Goal: Task Accomplishment & Management: Use online tool/utility

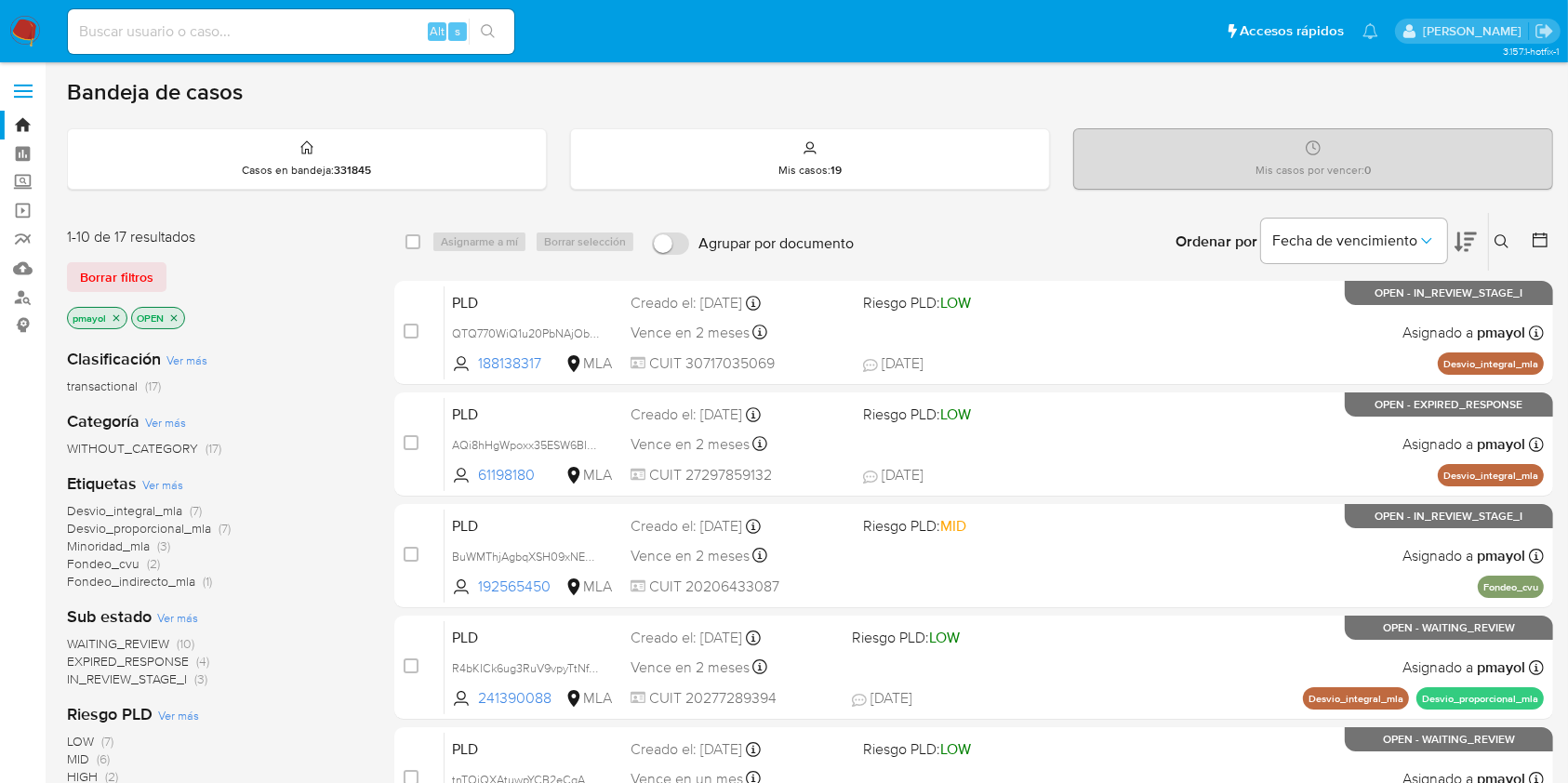
click at [1496, 242] on icon at bounding box center [1501, 241] width 14 height 14
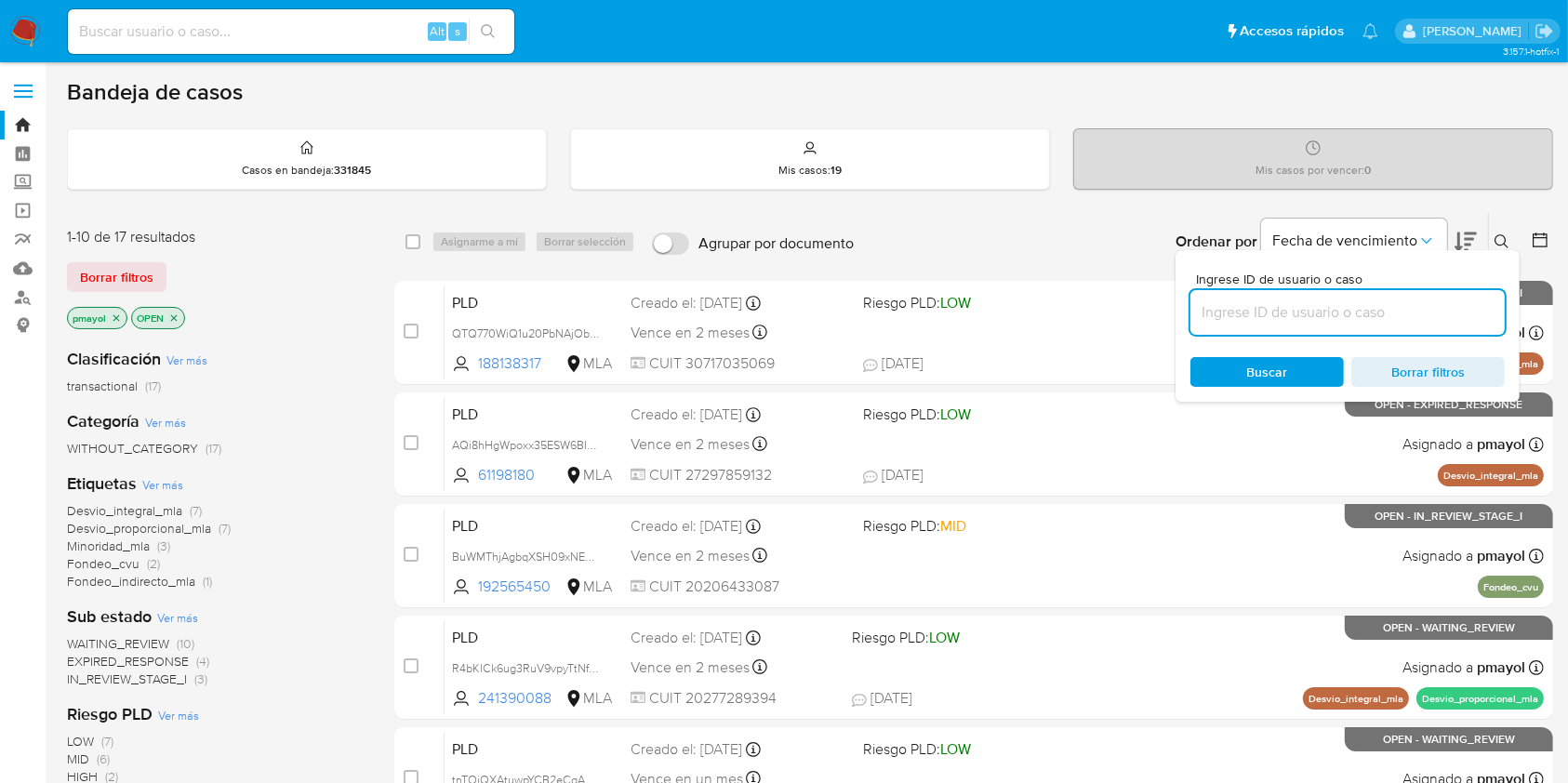
click at [1290, 305] on input at bounding box center [1347, 312] width 315 height 24
type input "YwURIVumDz65cqe14Nk0UQey"
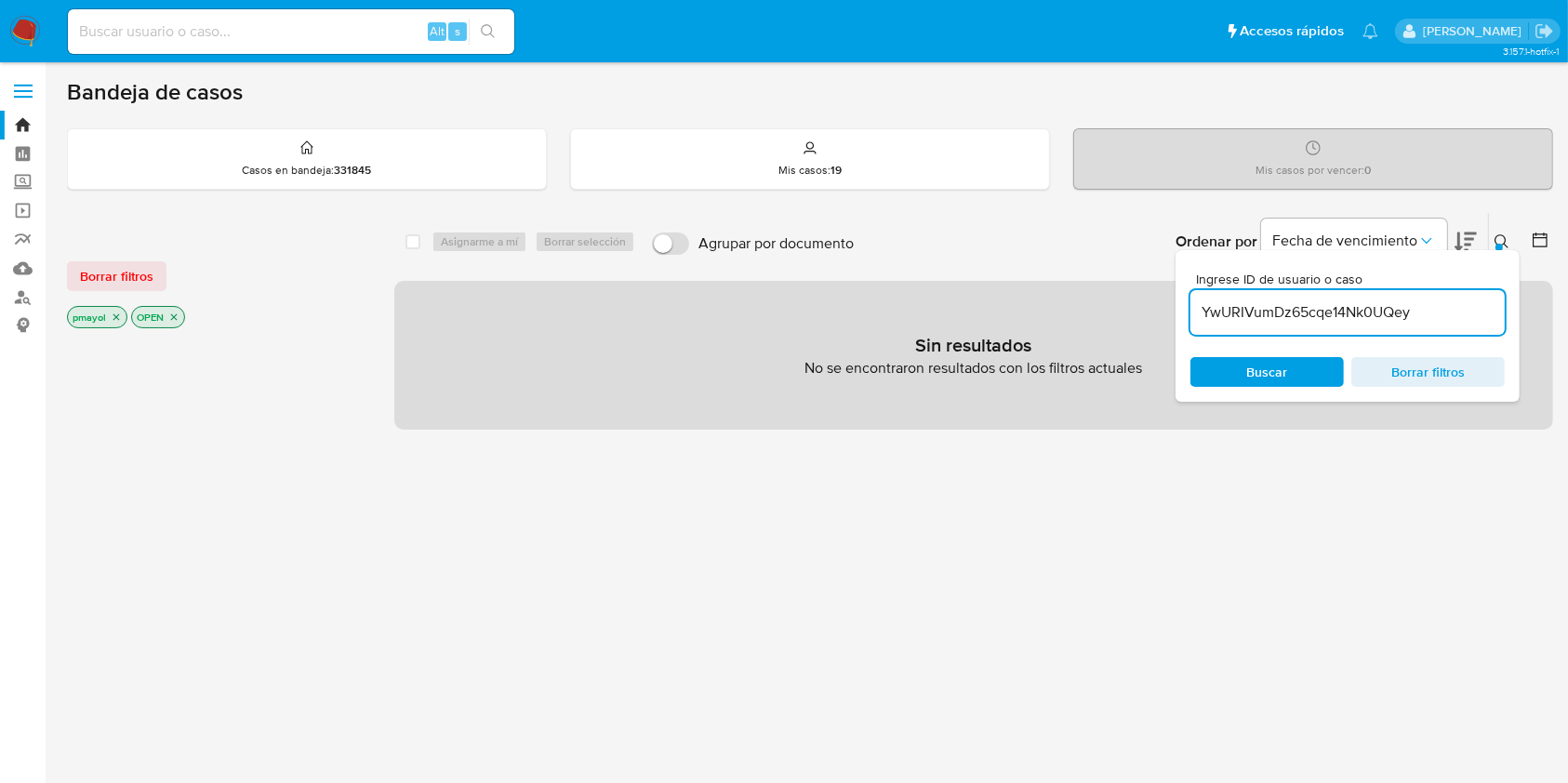
click at [344, 31] on input at bounding box center [290, 31] width 446 height 24
paste input "YwURIVumDz65cqe14Nk0UQey"
type input "YwURIVumDz65cqe14Nk0UQey"
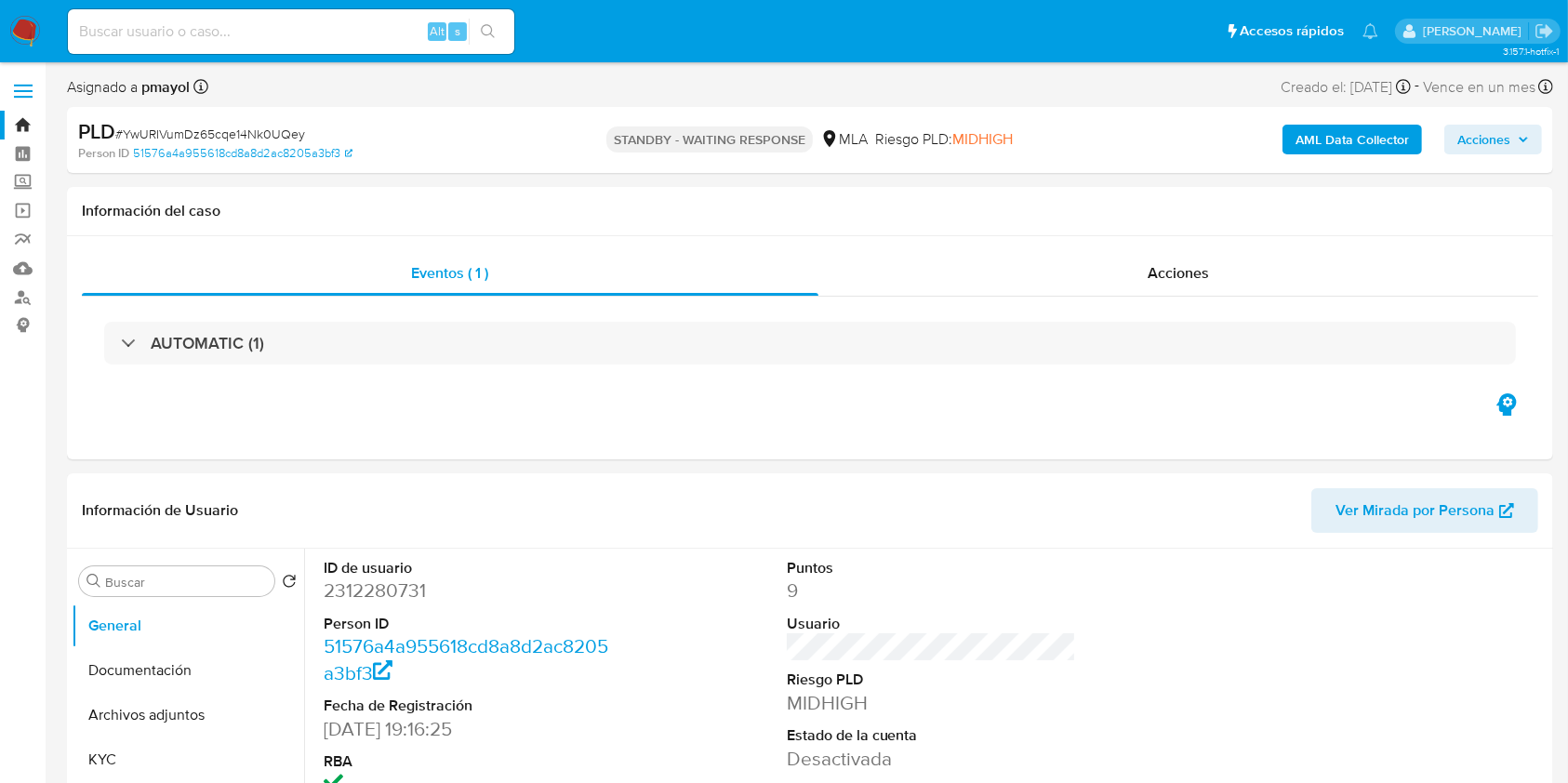
select select "10"
click at [308, 29] on input at bounding box center [290, 31] width 446 height 24
paste input "9URbrh41AGq2gcxDxPwaVJ5C"
type input "9URbrh41AGq2gcxDxPwaVJ5C"
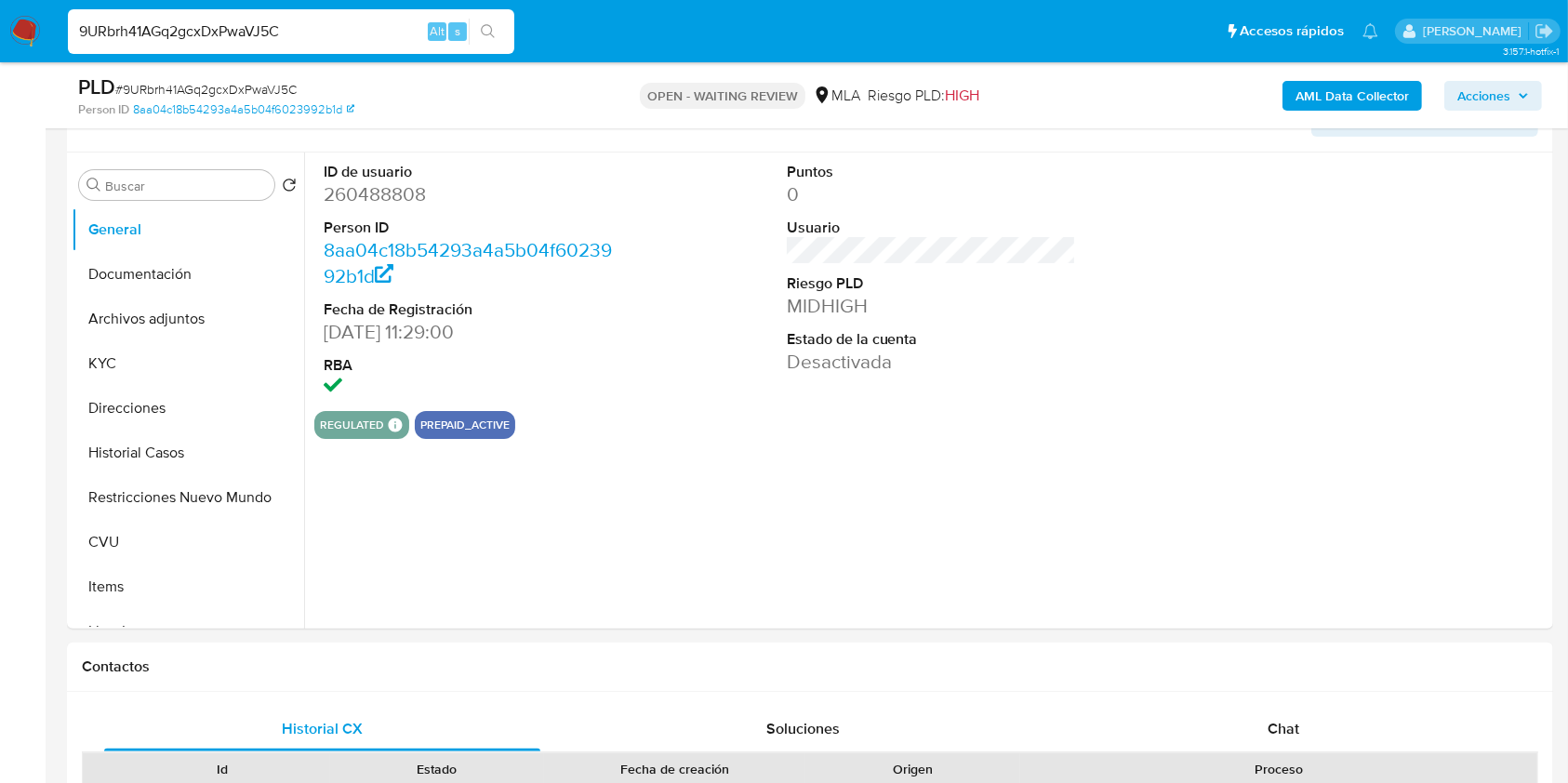
scroll to position [462, 0]
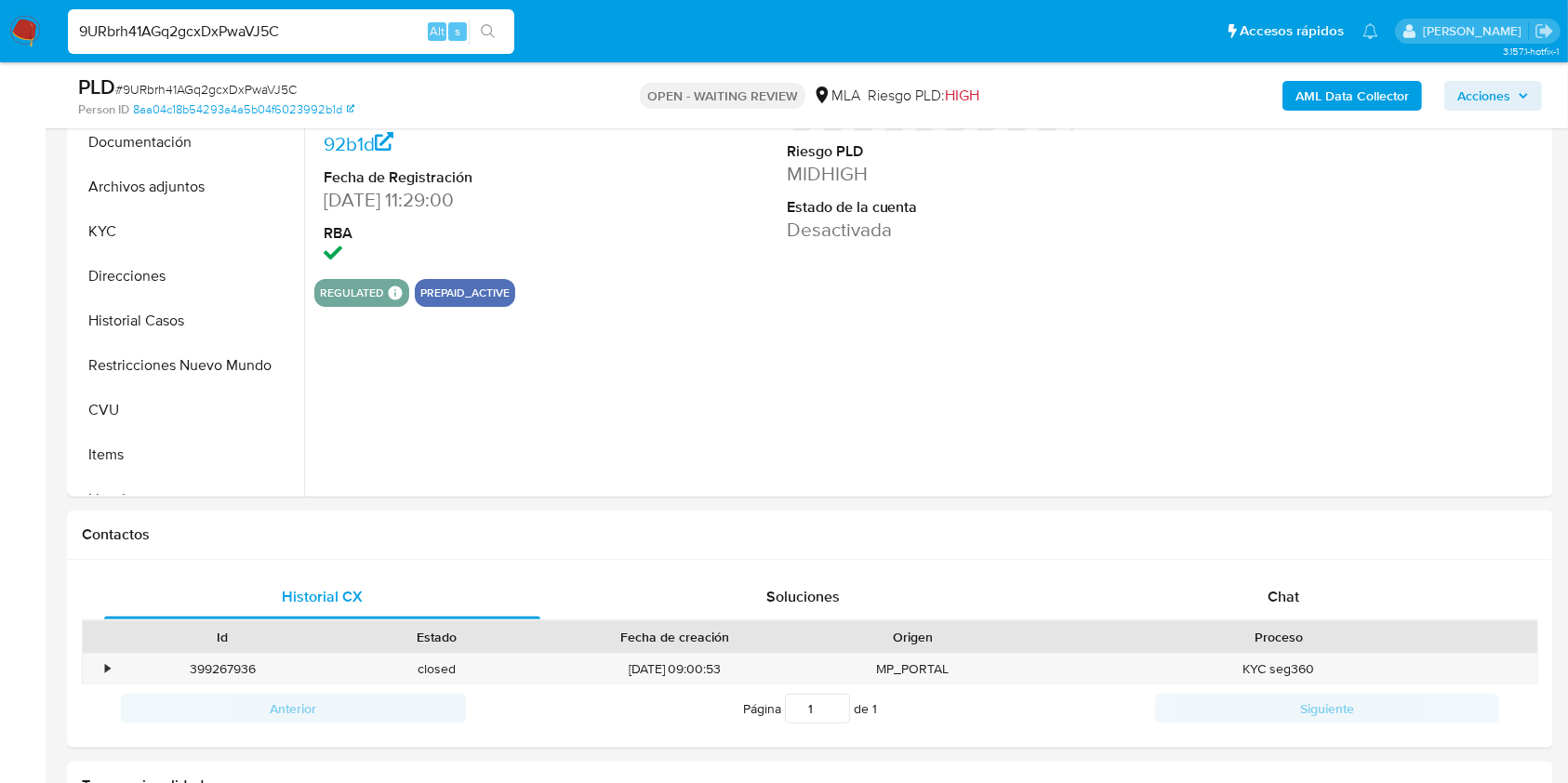
select select "10"
click at [1274, 614] on div "Chat" at bounding box center [1284, 597] width 436 height 45
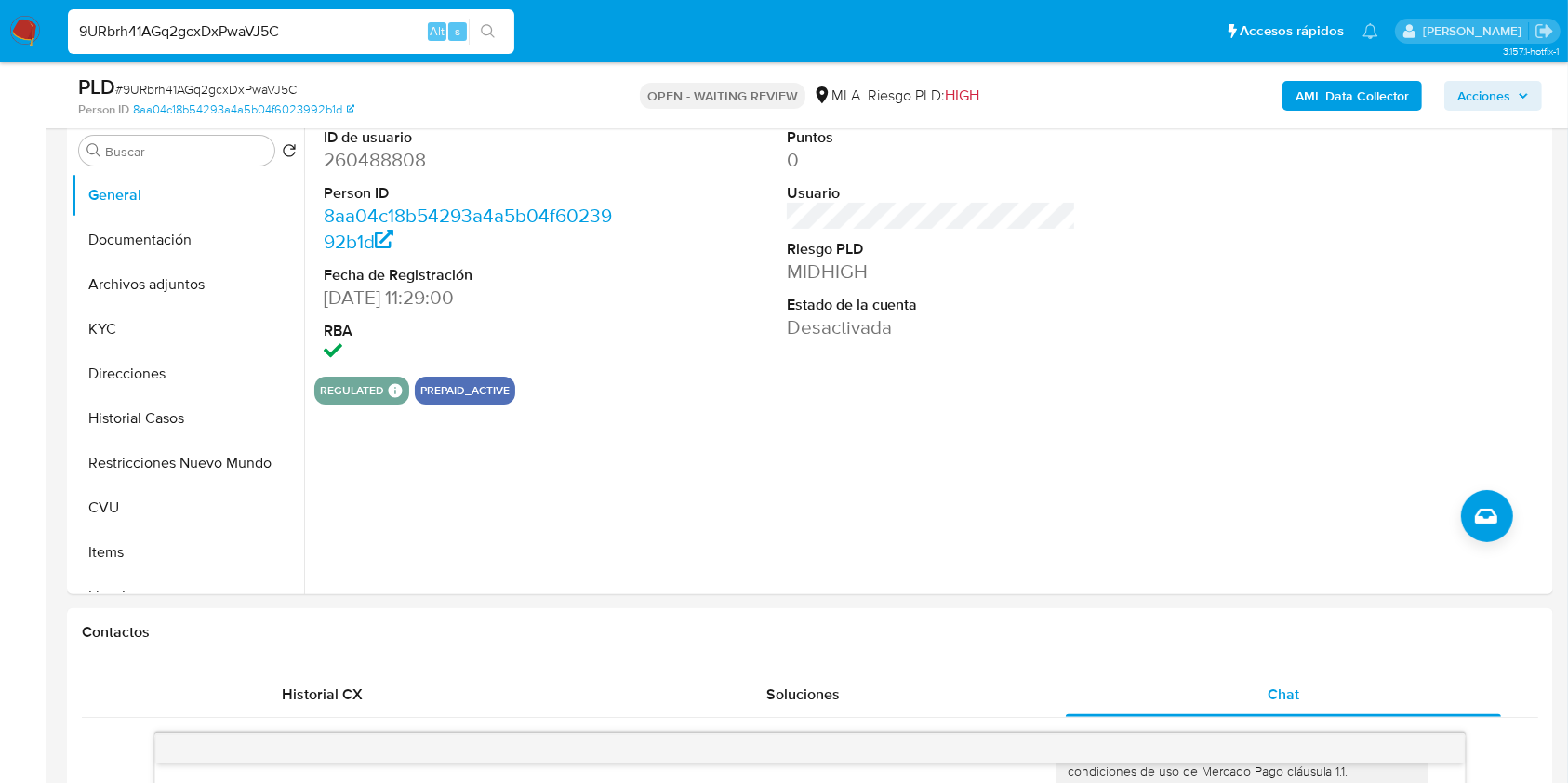
scroll to position [357, 0]
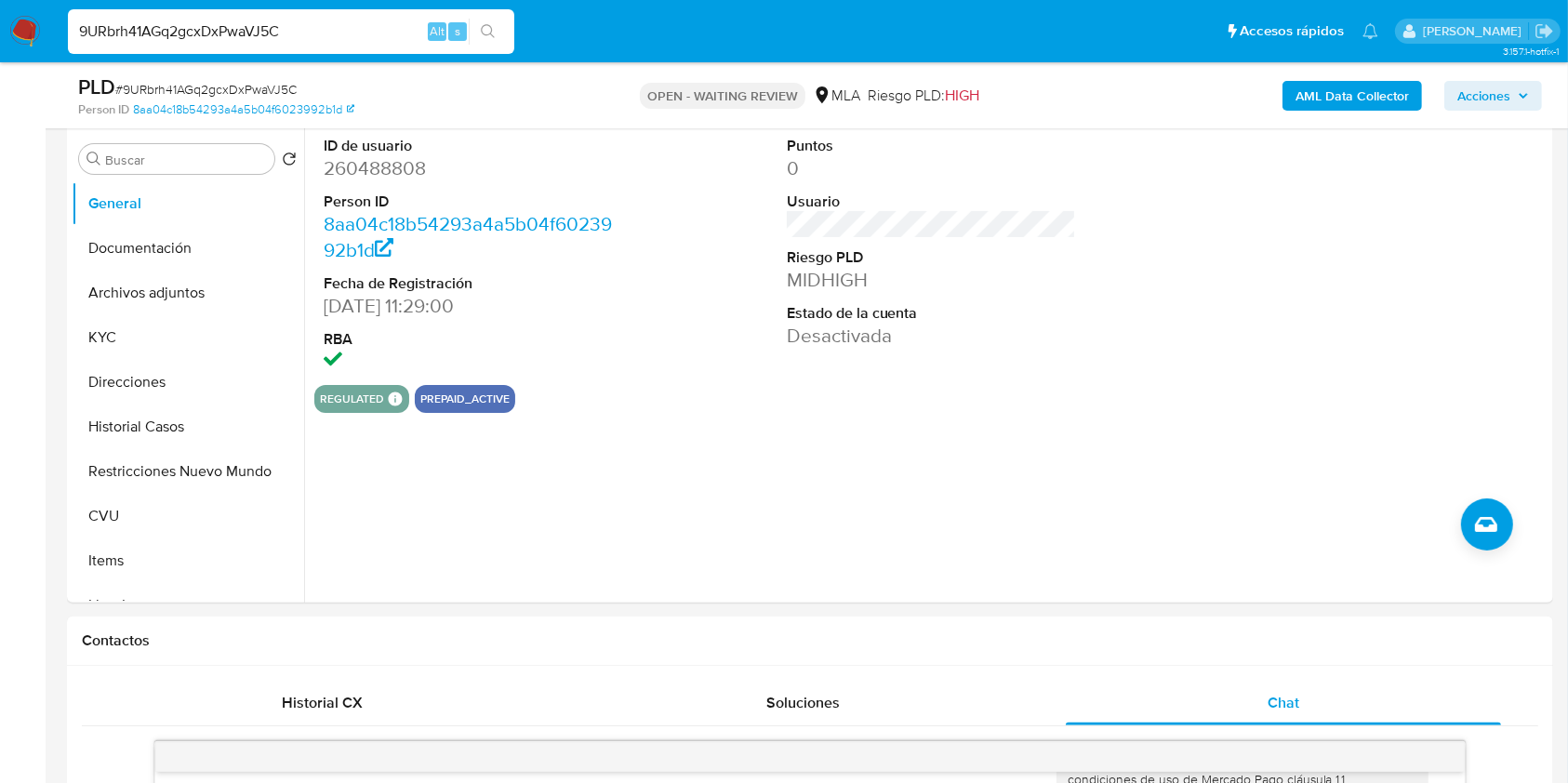
click at [322, 31] on input "9URbrh41AGq2gcxDxPwaVJ5C" at bounding box center [290, 31] width 446 height 24
paste input "Ep93CRWuiEyQGHoFXJT0sAl"
type input "Ep93CRWuiEyQGHoFXJT0sAlC"
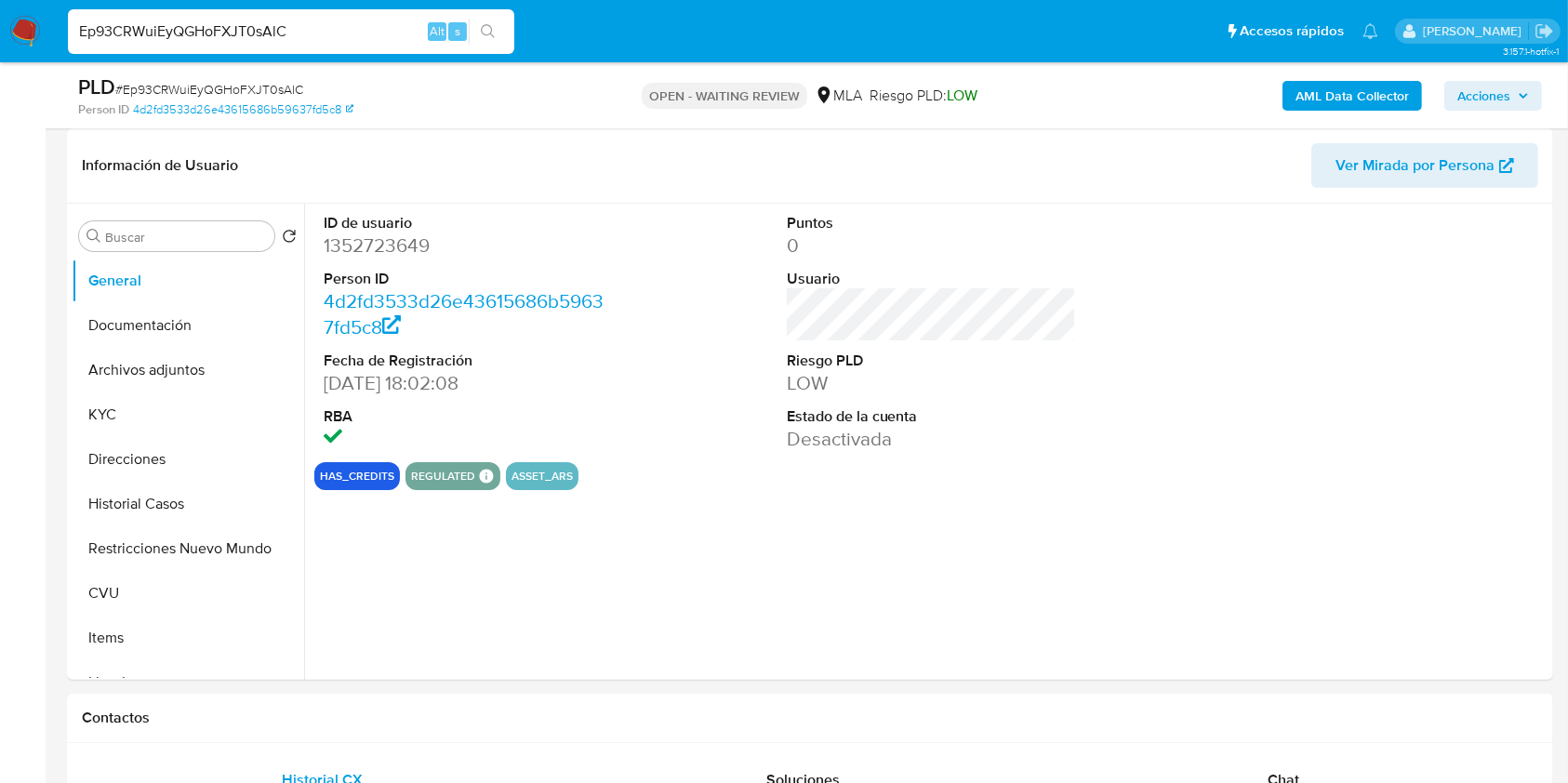
scroll to position [722, 0]
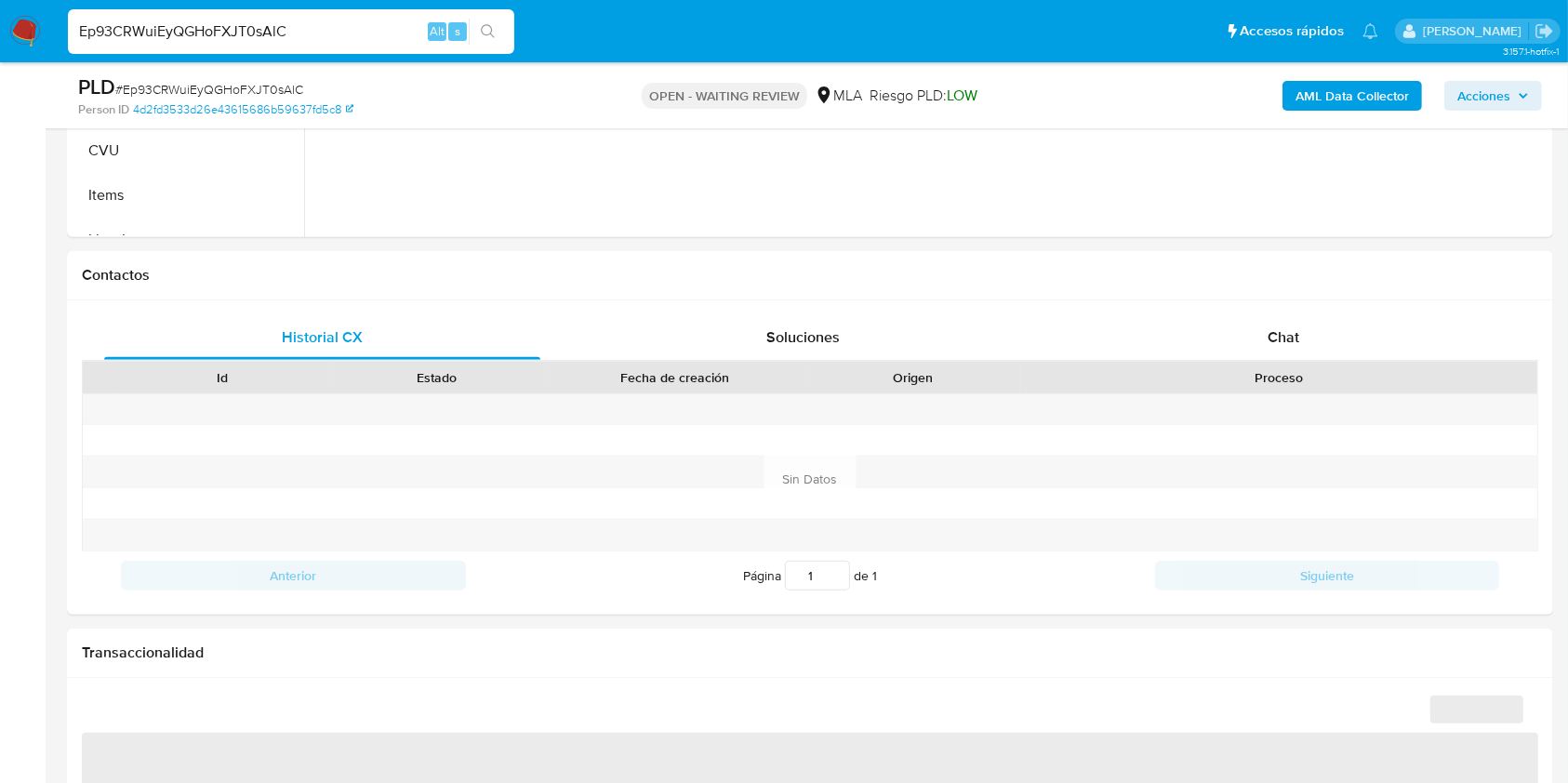
select select "10"
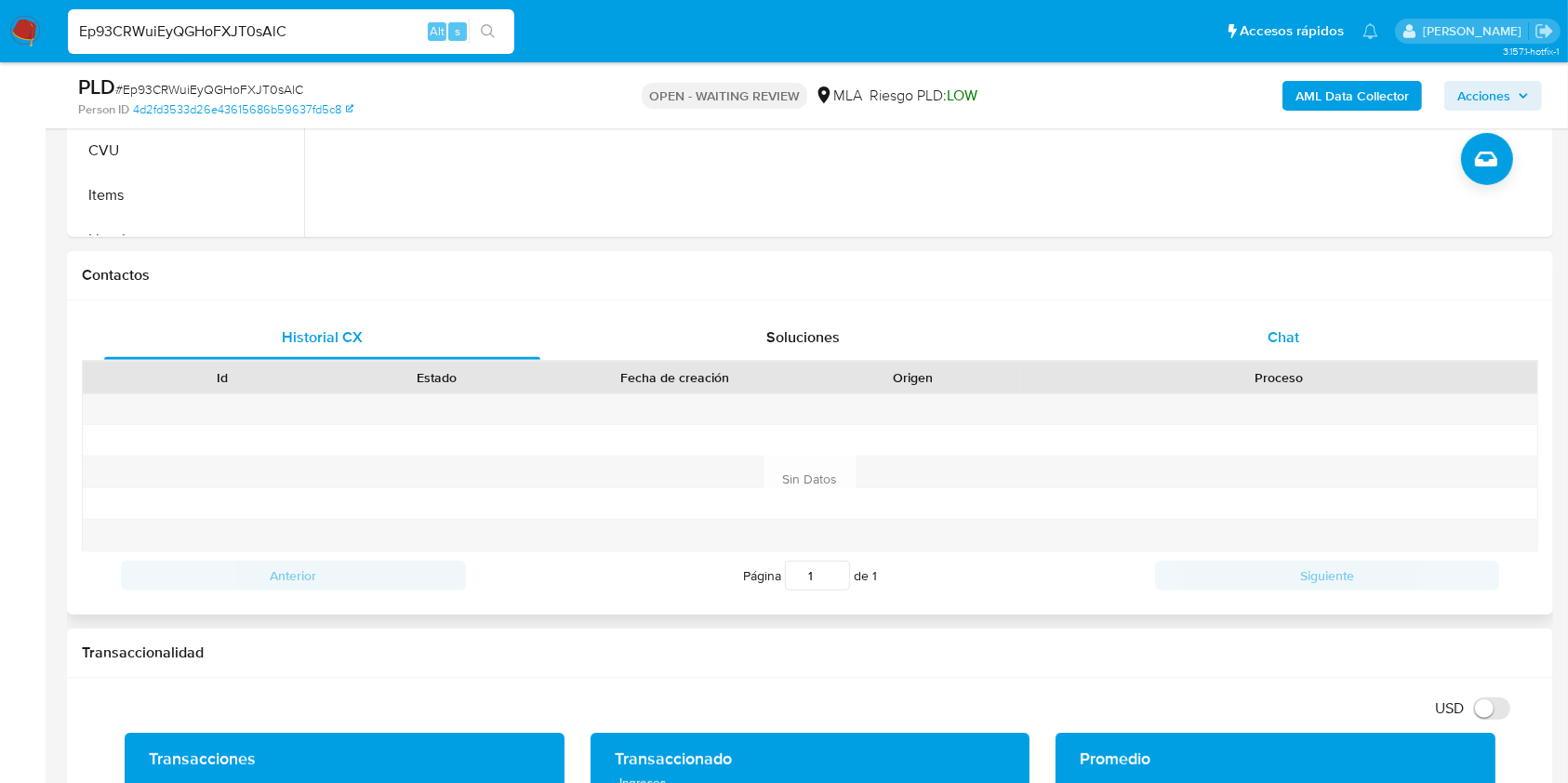
click at [1262, 352] on div "Chat" at bounding box center [1284, 338] width 436 height 45
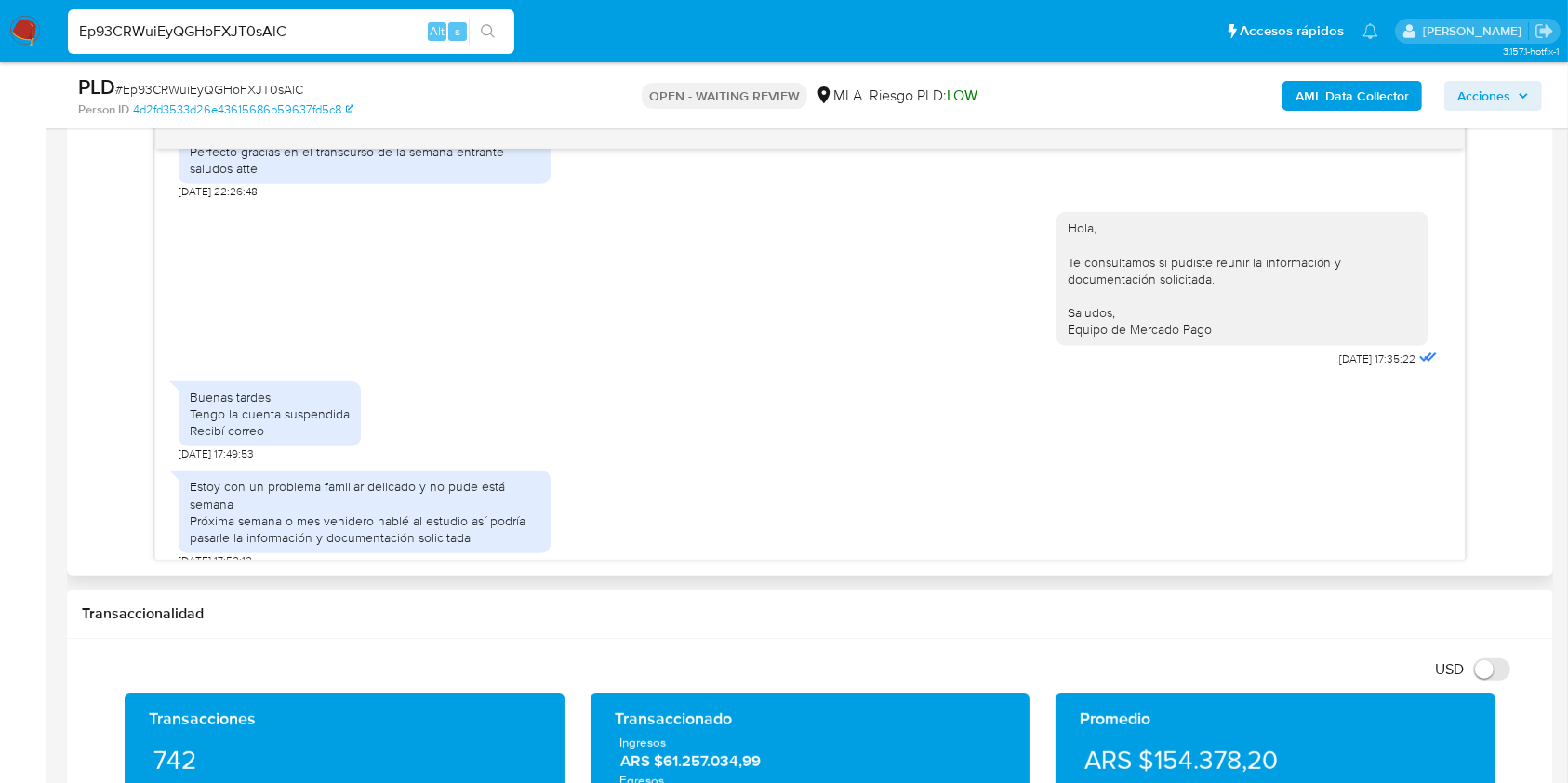
scroll to position [1871, 0]
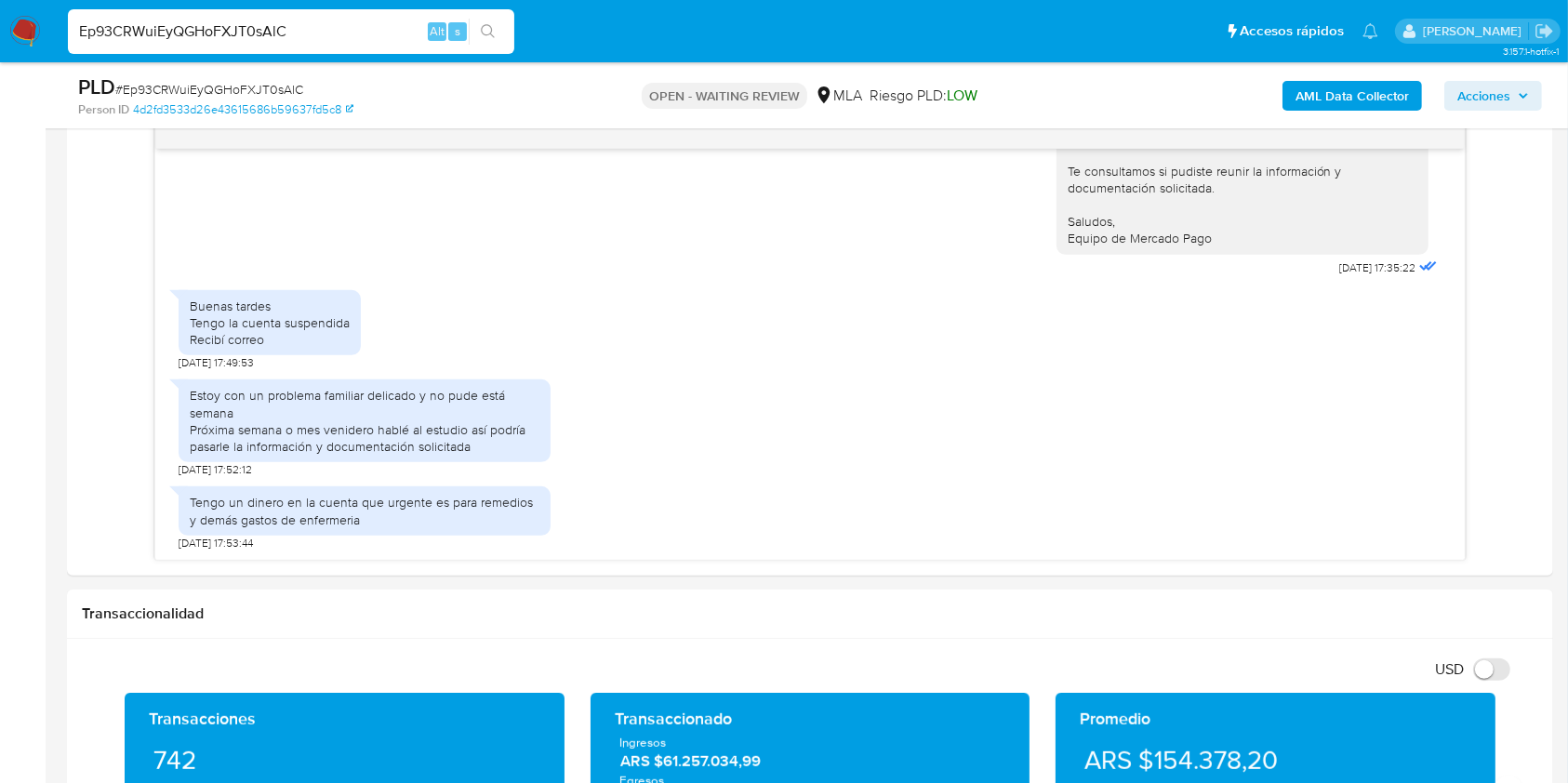
click at [31, 25] on img at bounding box center [25, 31] width 31 height 31
